Goal: Check status: Check status

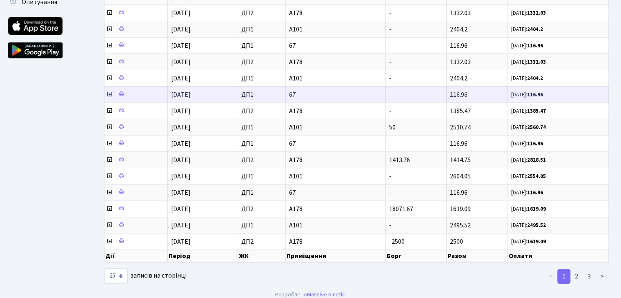
scroll to position [246, 0]
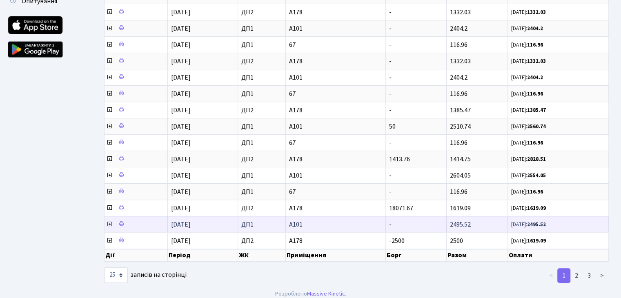
click at [109, 221] on icon at bounding box center [109, 224] width 7 height 7
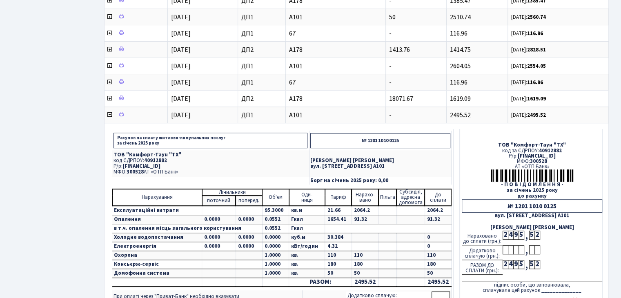
scroll to position [368, 0]
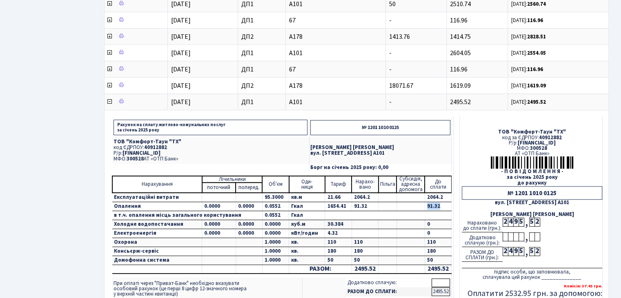
drag, startPoint x: 440, startPoint y: 203, endPoint x: 339, endPoint y: 198, distance: 100.2
click at [370, 202] on tr "Опалення 0.0000 0.0000 0.0552 Гкал 1654.41 91.32 91.32" at bounding box center [281, 206] width 339 height 9
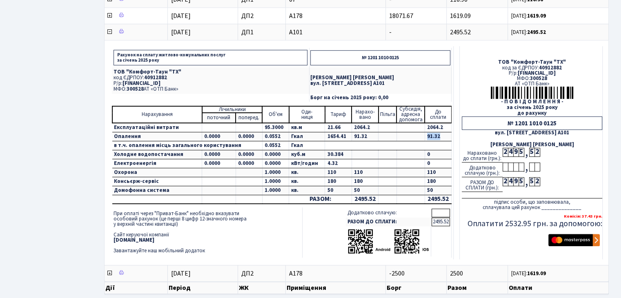
scroll to position [469, 0]
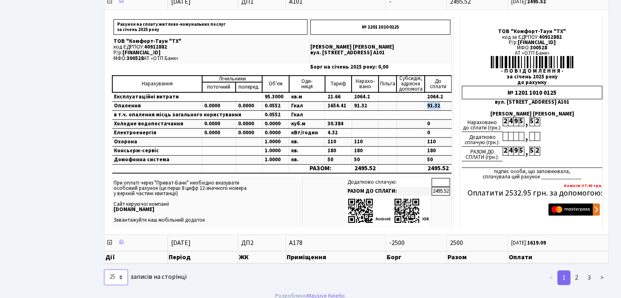
click at [119, 270] on select "10 25 50 100 250 500 1,000" at bounding box center [116, 278] width 24 height 16
select select "100"
click at [104, 270] on select "10 25 50 100 250 500 1,000" at bounding box center [116, 278] width 24 height 16
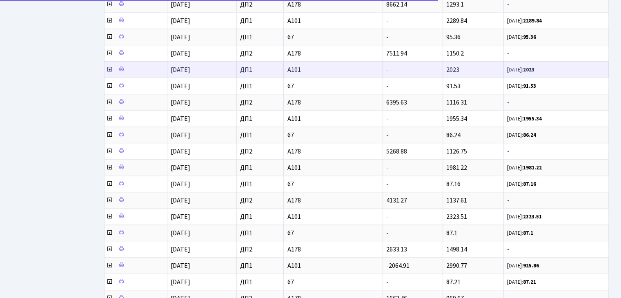
scroll to position [877, 0]
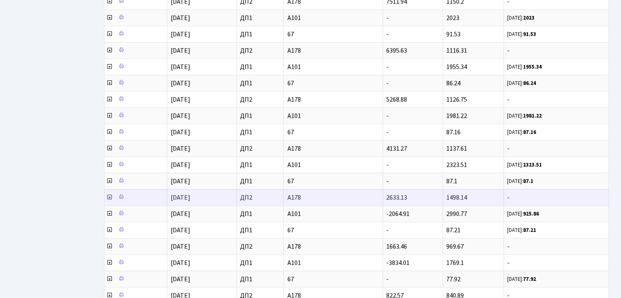
click at [107, 194] on icon at bounding box center [109, 197] width 7 height 7
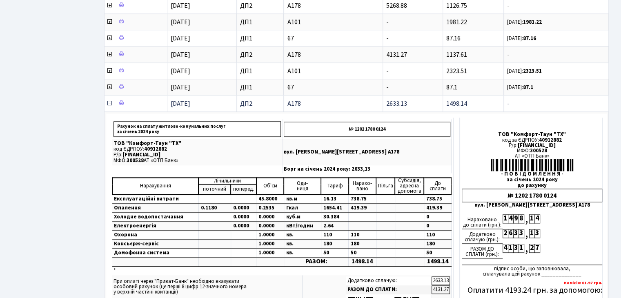
scroll to position [1000, 0]
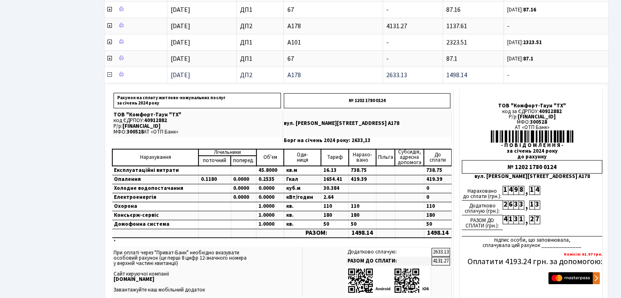
click at [108, 71] on icon at bounding box center [109, 74] width 7 height 7
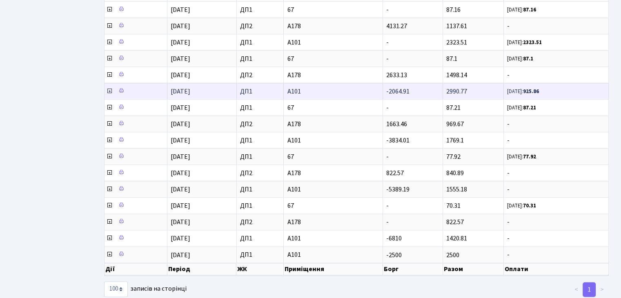
click at [109, 88] on icon at bounding box center [109, 91] width 7 height 7
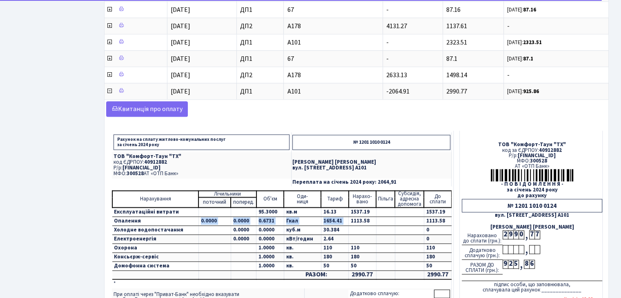
drag, startPoint x: 194, startPoint y: 203, endPoint x: 361, endPoint y: 203, distance: 167.5
click at [359, 217] on tr "Опалення 0.0000 0.0000 0.6731 Гкал 1654.41 1113.58 1113.58" at bounding box center [281, 221] width 339 height 9
click at [435, 226] on td "0" at bounding box center [437, 230] width 27 height 9
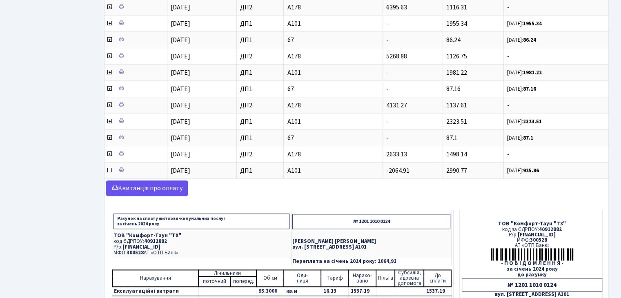
scroll to position [918, 0]
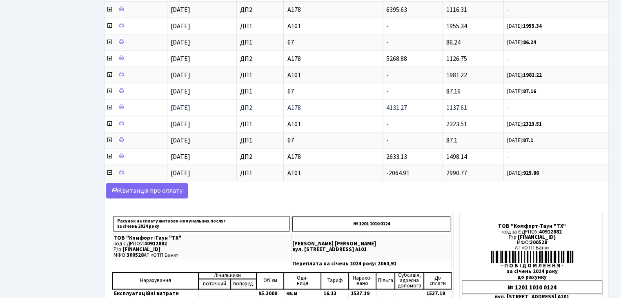
click at [106, 104] on icon at bounding box center [109, 107] width 7 height 7
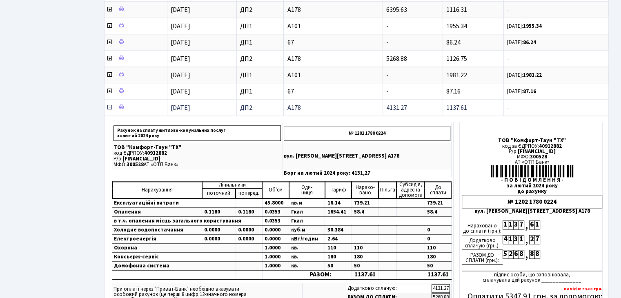
click at [106, 104] on icon at bounding box center [109, 107] width 7 height 7
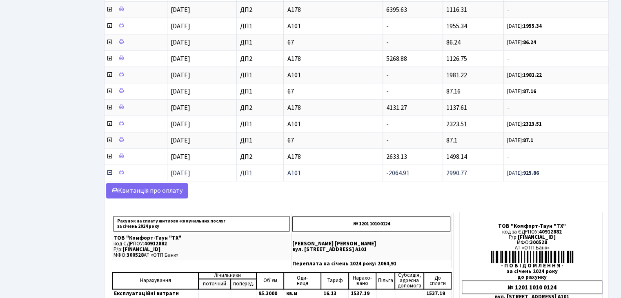
click at [109, 170] on icon at bounding box center [109, 173] width 7 height 7
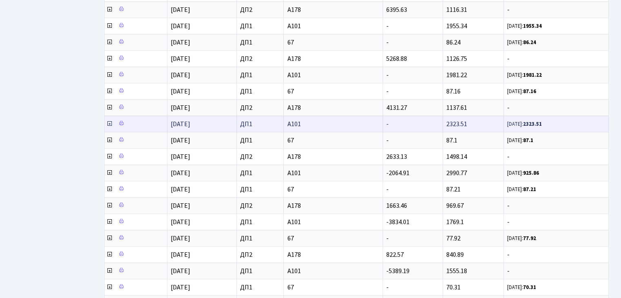
click at [107, 120] on icon at bounding box center [109, 123] width 7 height 7
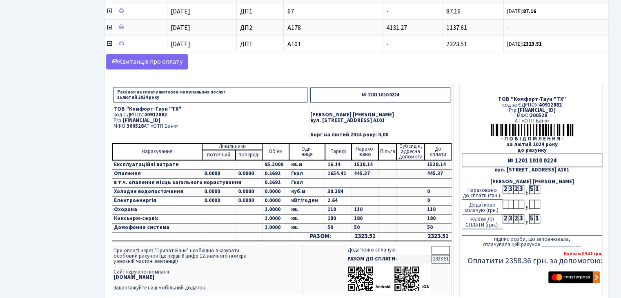
scroll to position [1000, 0]
